Goal: Task Accomplishment & Management: Manage account settings

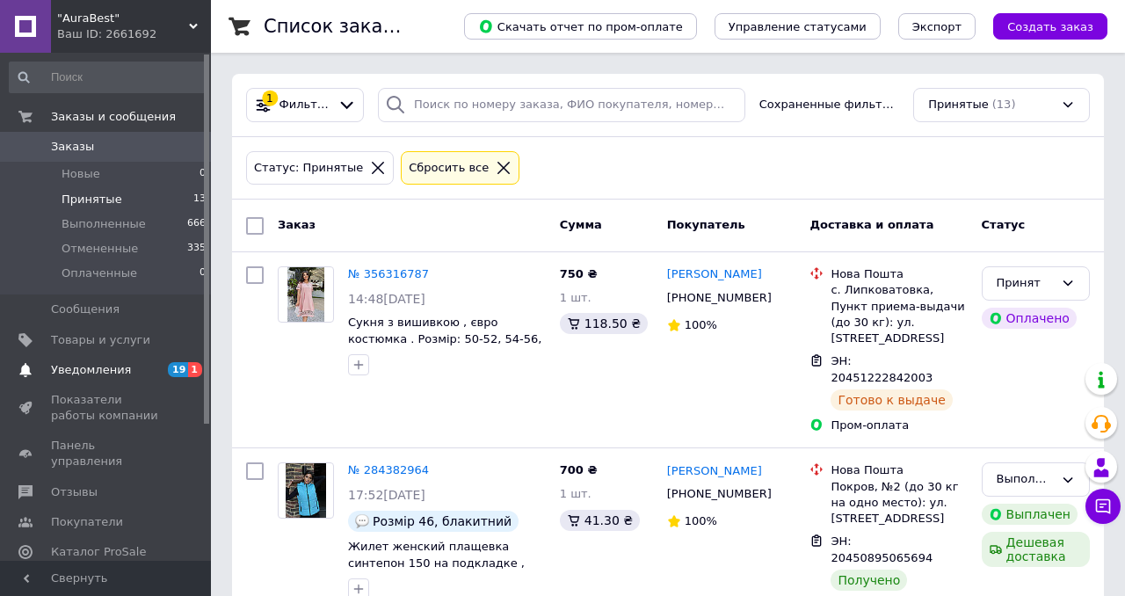
click at [81, 369] on span "Уведомления" at bounding box center [91, 370] width 80 height 16
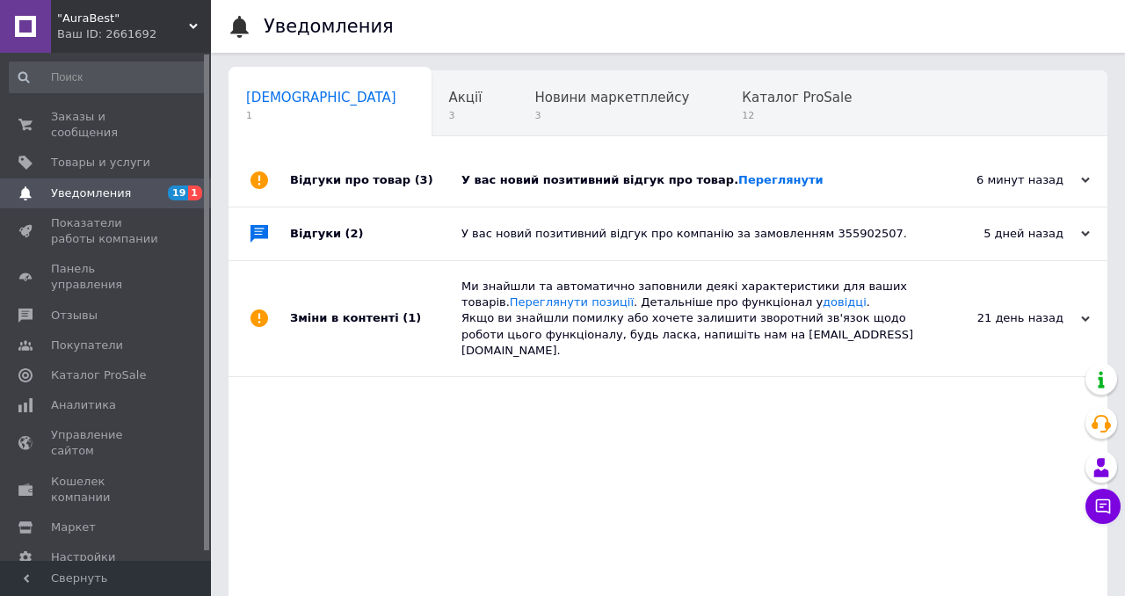
scroll to position [0, 9]
click at [751, 180] on link "Переглянути" at bounding box center [781, 179] width 85 height 13
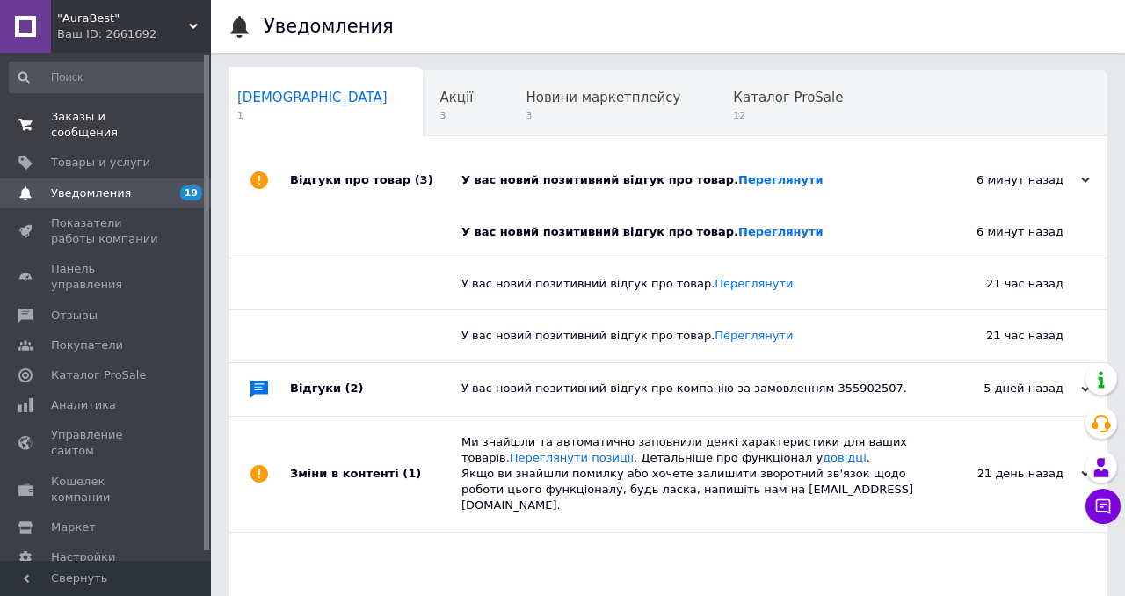
click at [73, 118] on span "Заказы и сообщения" at bounding box center [107, 125] width 112 height 32
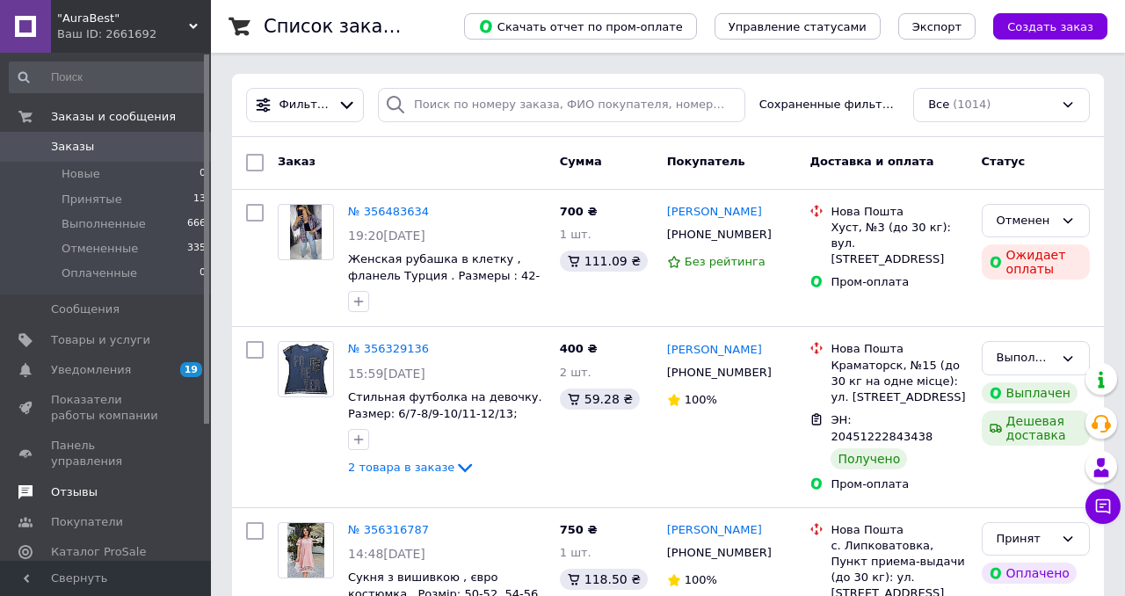
click at [71, 484] on span "Отзывы" at bounding box center [74, 492] width 47 height 16
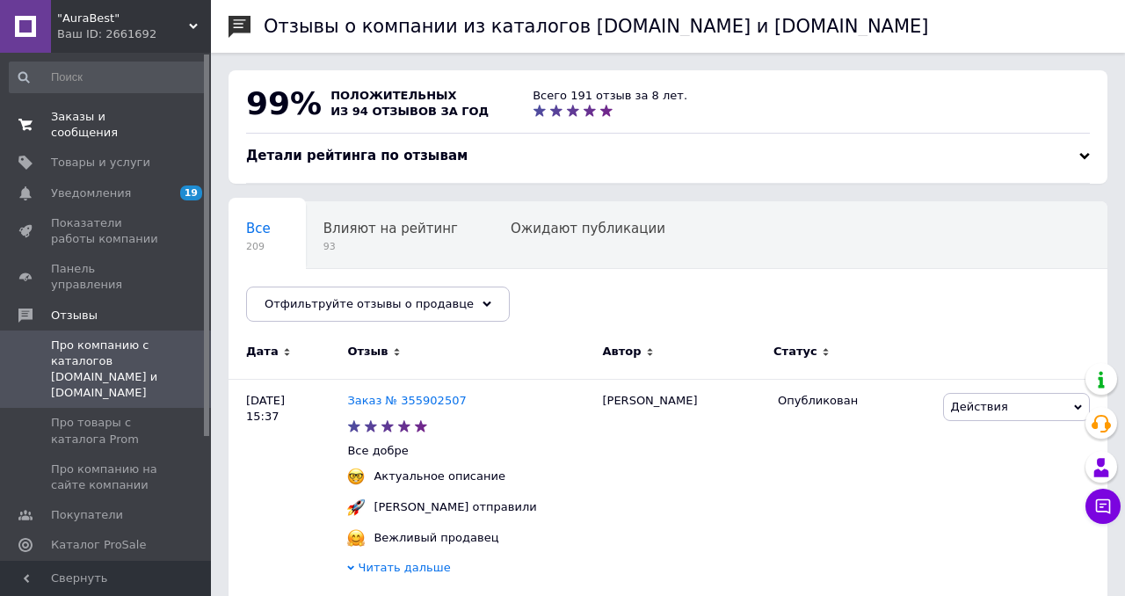
click at [69, 115] on span "Заказы и сообщения" at bounding box center [107, 125] width 112 height 32
